Goal: Task Accomplishment & Management: Use online tool/utility

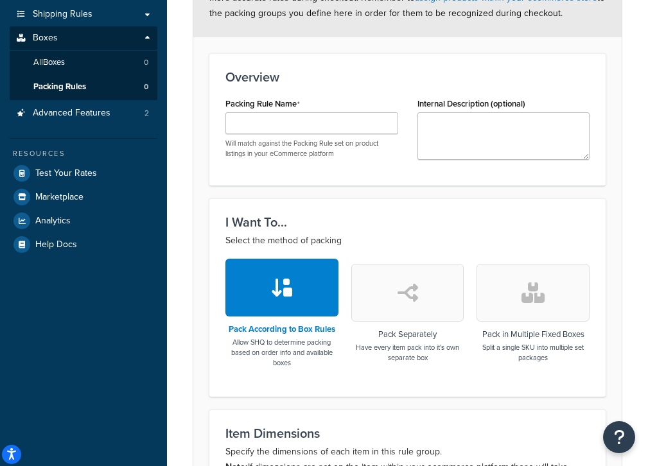
scroll to position [228, 0]
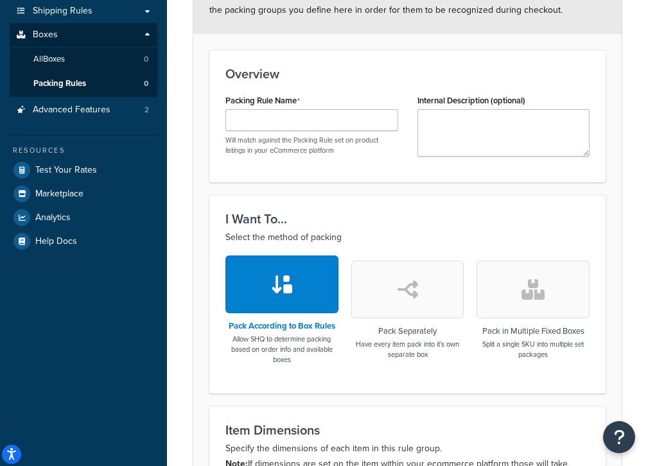
click at [294, 279] on button "button" at bounding box center [282, 285] width 113 height 58
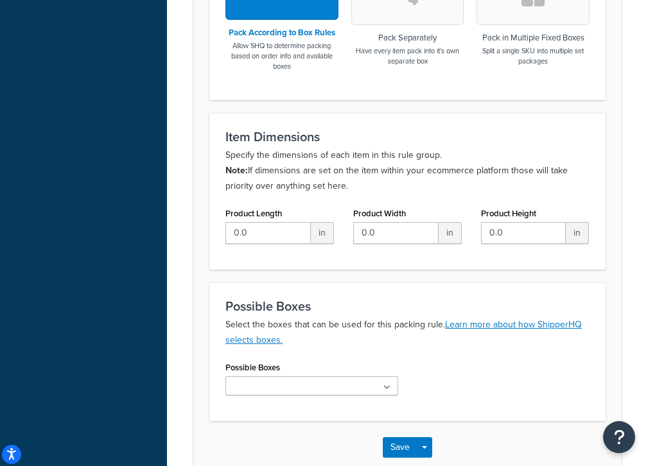
scroll to position [380, 0]
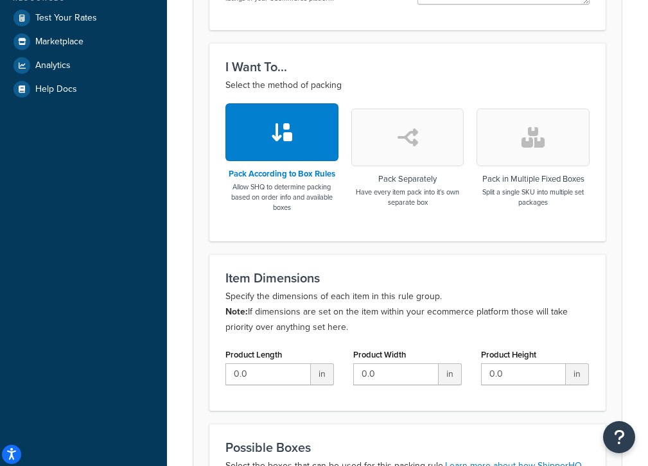
click at [425, 141] on button "button" at bounding box center [407, 138] width 113 height 58
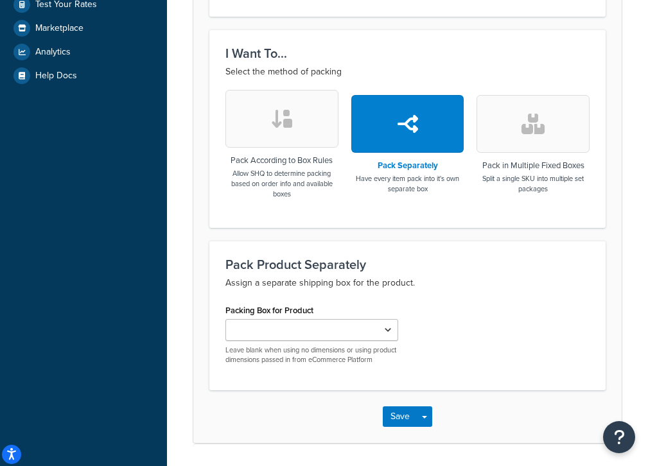
scroll to position [393, 0]
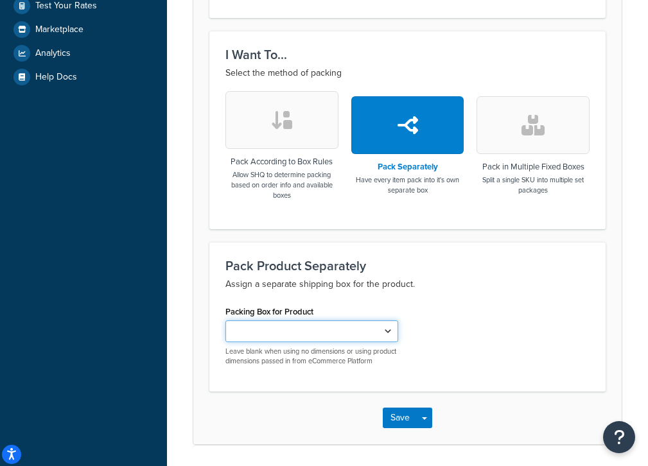
click at [365, 333] on select "Packing Box for Product" at bounding box center [312, 332] width 173 height 22
click at [226, 322] on select "Packing Box for Product" at bounding box center [312, 332] width 173 height 22
click at [456, 135] on icon "button" at bounding box center [533, 125] width 23 height 21
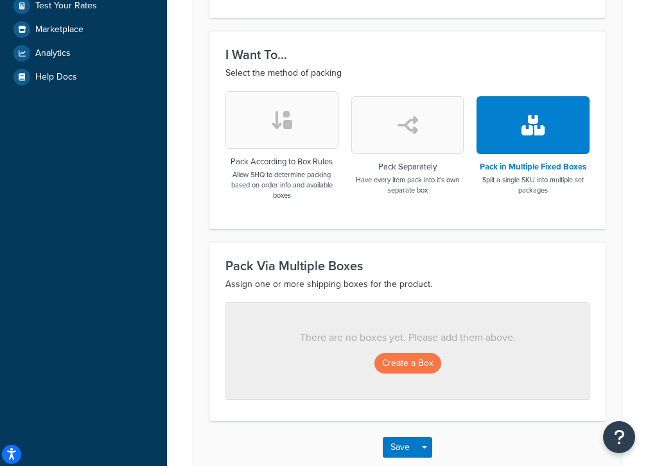
click at [434, 141] on button "button" at bounding box center [407, 125] width 113 height 58
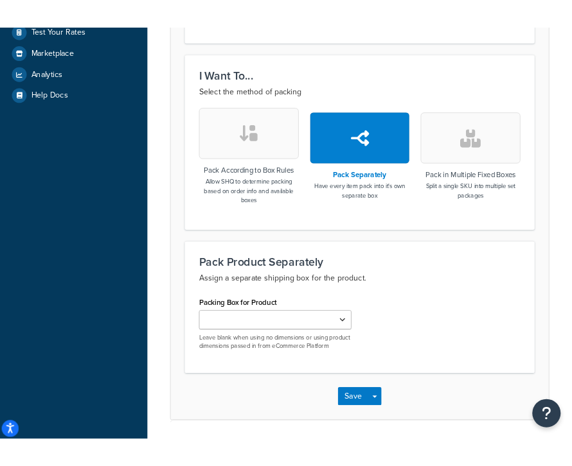
scroll to position [407, 0]
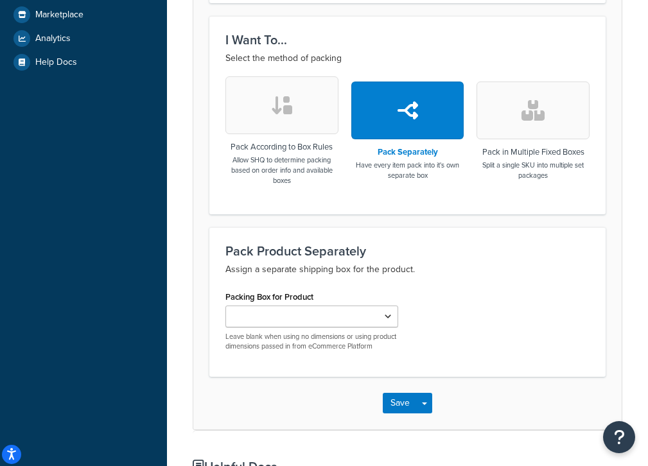
click at [312, 121] on button "button" at bounding box center [282, 105] width 113 height 58
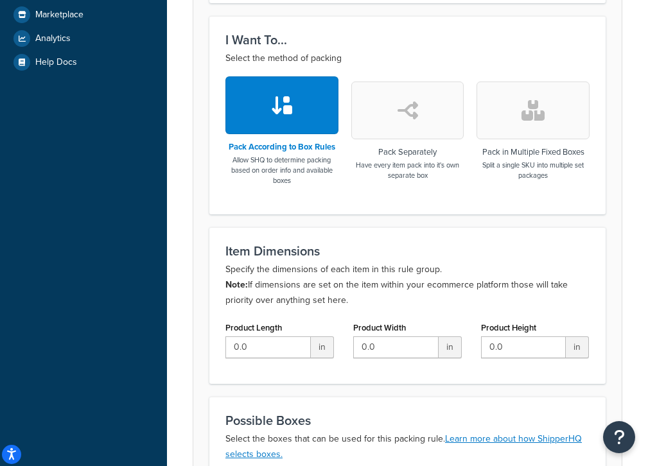
click at [390, 121] on button "button" at bounding box center [407, 111] width 113 height 58
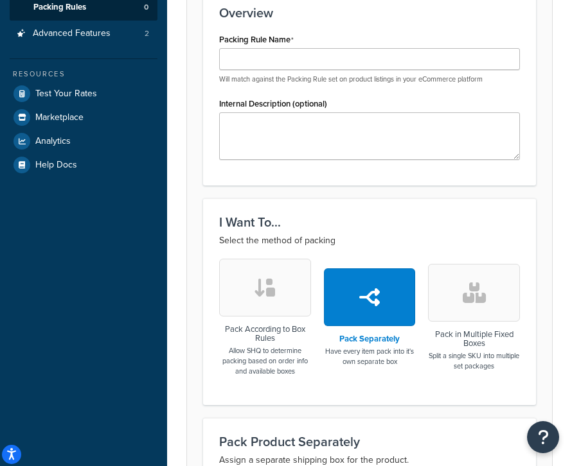
scroll to position [318, 0]
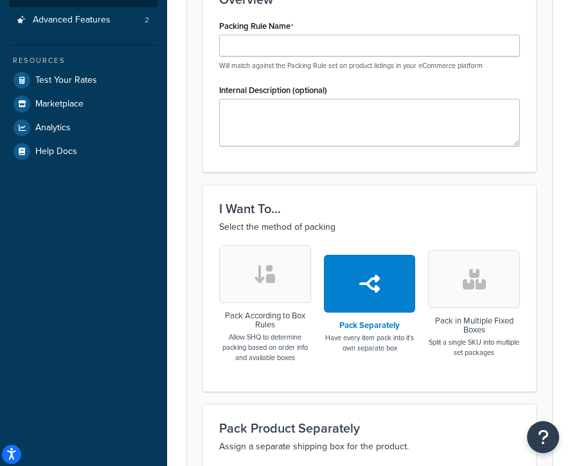
click at [456, 279] on button "button" at bounding box center [474, 280] width 92 height 58
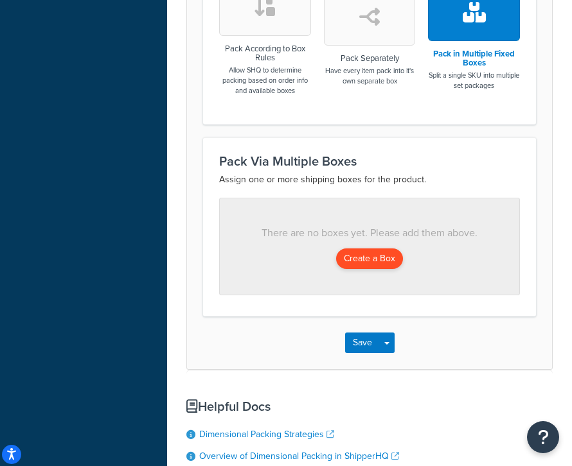
scroll to position [510, 0]
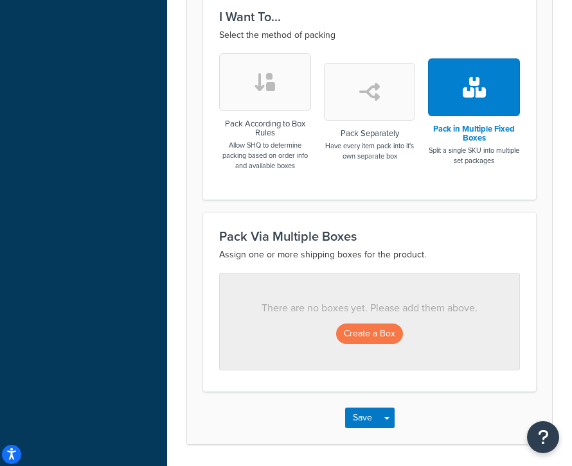
click at [283, 102] on button "button" at bounding box center [265, 82] width 92 height 58
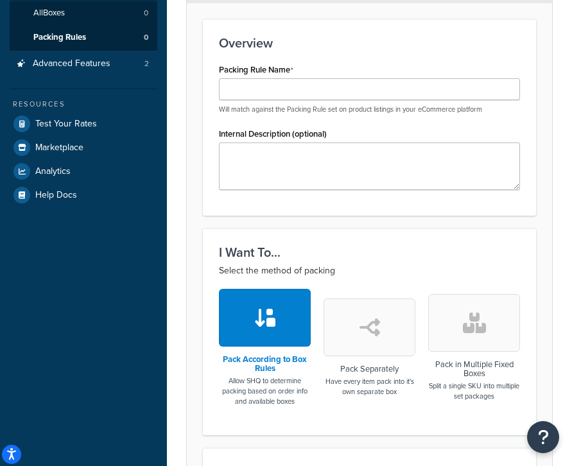
scroll to position [326, 0]
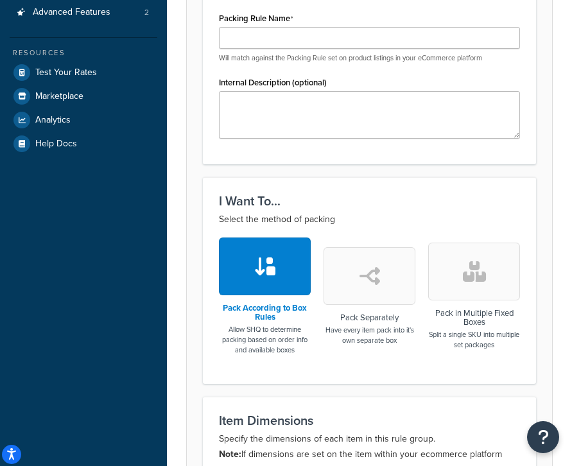
click at [456, 245] on button "button" at bounding box center [475, 272] width 92 height 58
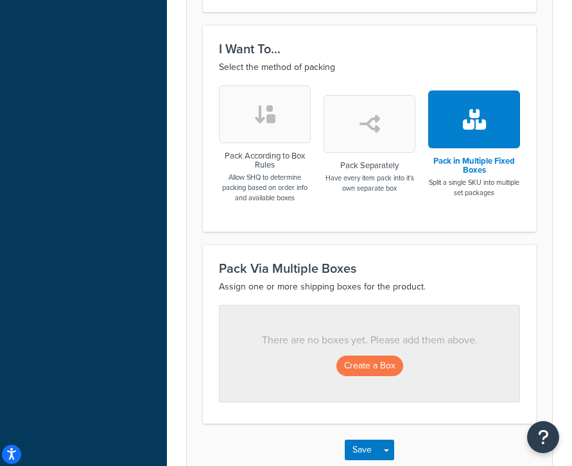
scroll to position [477, 0]
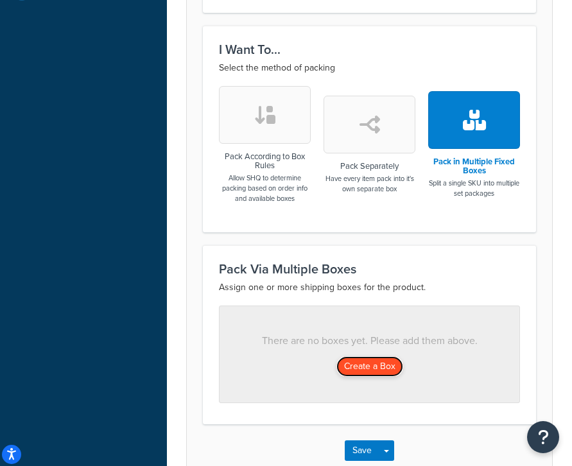
click at [350, 366] on button "Create a Box" at bounding box center [370, 367] width 67 height 21
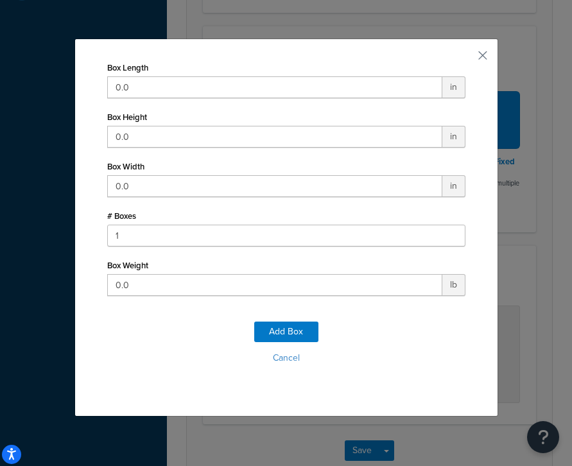
click at [456, 250] on div "Box Length 0.0 in Box Height 0.0 in Box Width 0.0 in # Boxes 1 Box Weight 0.0 l…" at bounding box center [286, 233] width 572 height 466
